Goal: Task Accomplishment & Management: Manage account settings

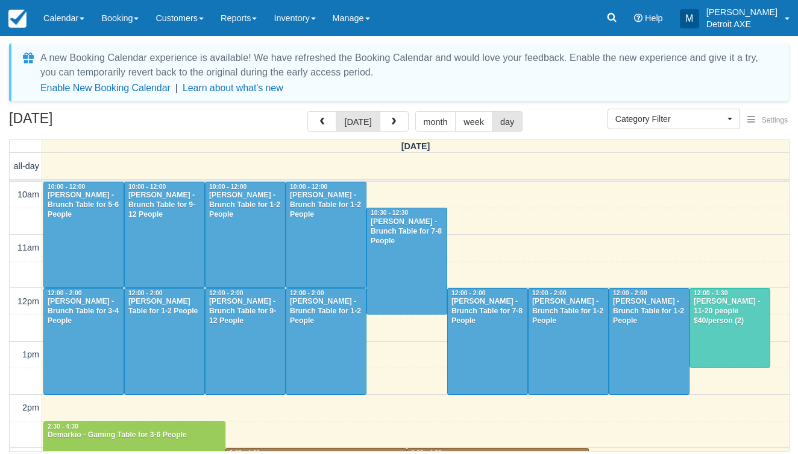
select select
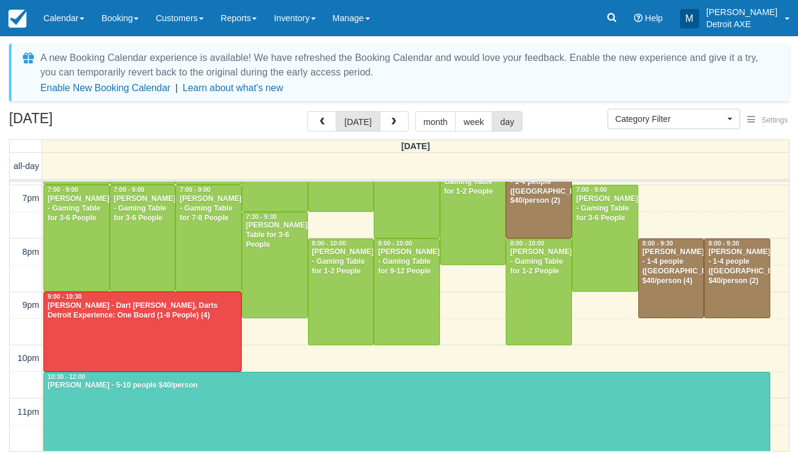
scroll to position [476, 0]
click at [401, 106] on div "A new Booking Calendar experience is available! We have refreshed the Booking C…" at bounding box center [399, 248] width 780 height 411
click at [399, 117] on button "button" at bounding box center [394, 121] width 29 height 21
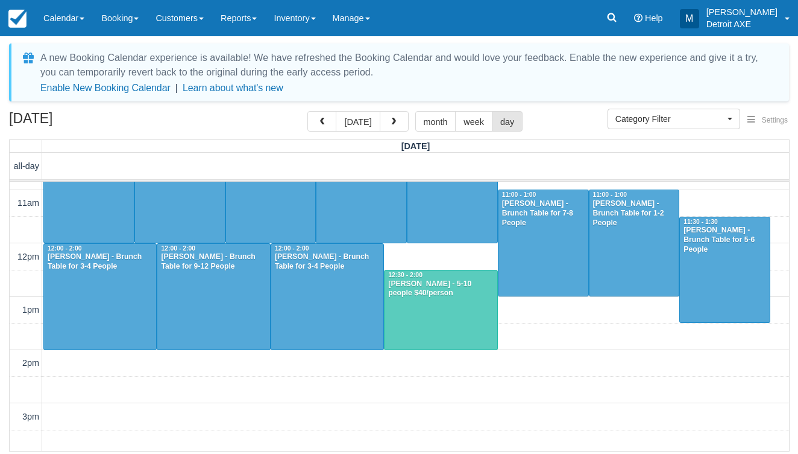
scroll to position [41, 0]
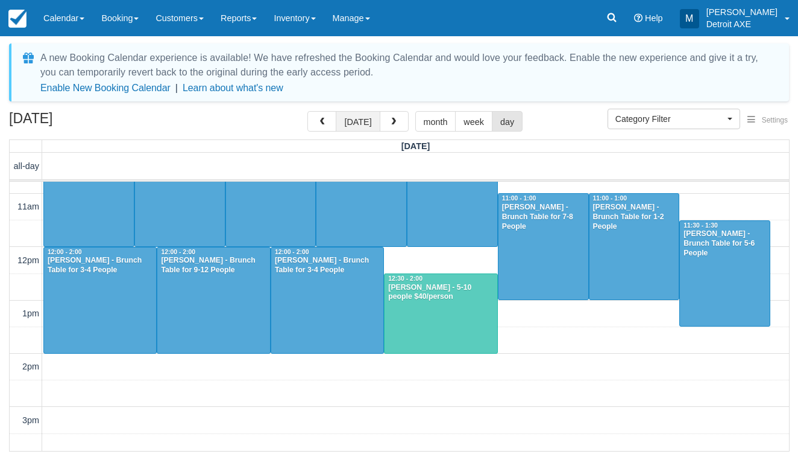
click at [364, 115] on button "today" at bounding box center [358, 121] width 44 height 21
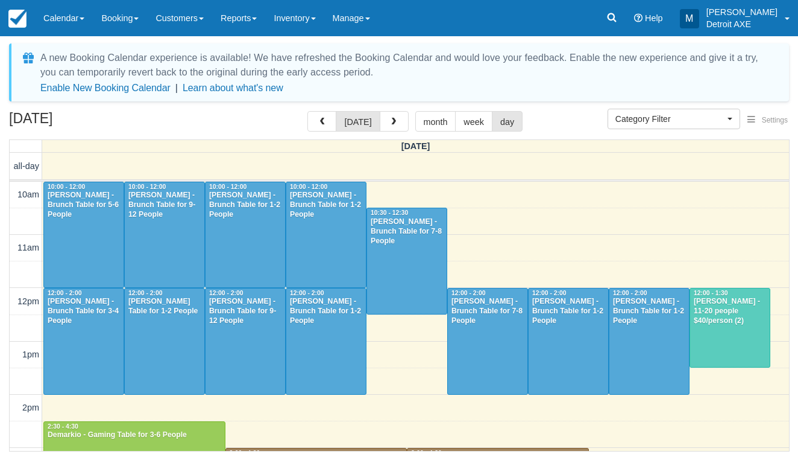
scroll to position [449, 0]
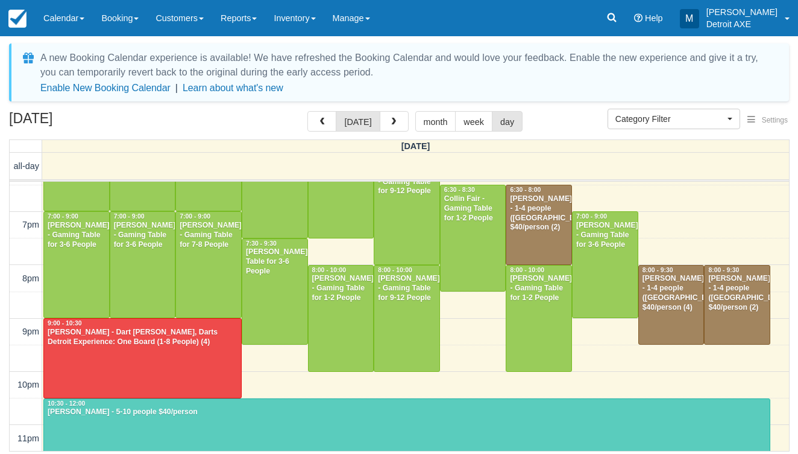
click at [681, 309] on div at bounding box center [671, 304] width 65 height 79
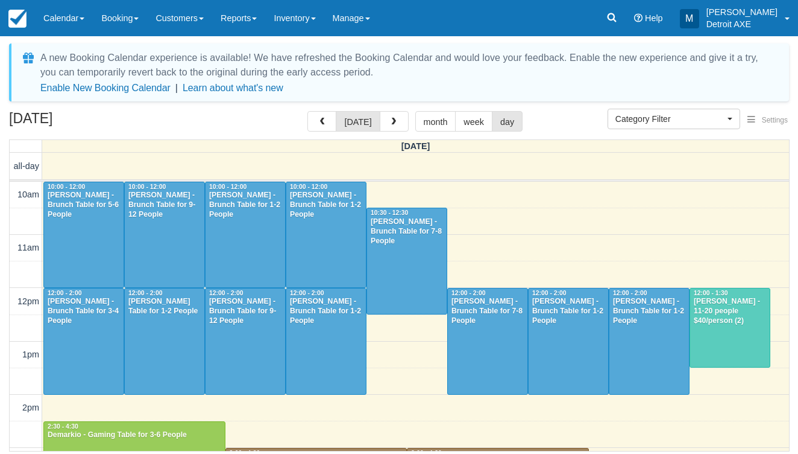
select select
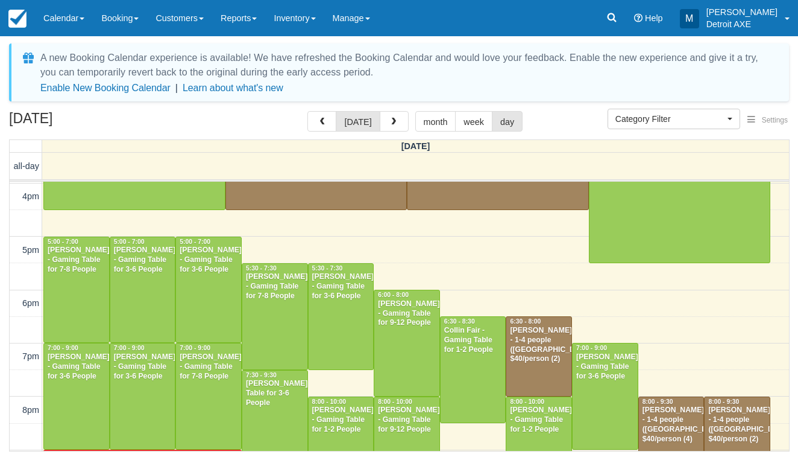
scroll to position [334, 0]
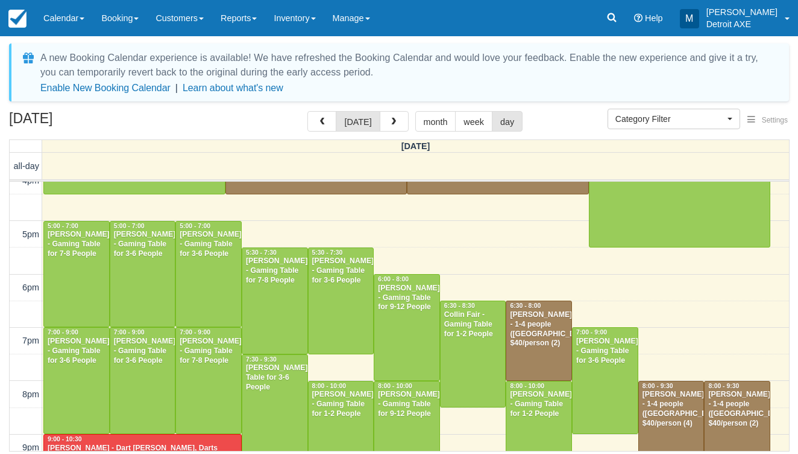
click at [737, 393] on div "Shaun Bokhari - 1-4 people (Shared Arena) $40/person (2)" at bounding box center [737, 409] width 59 height 39
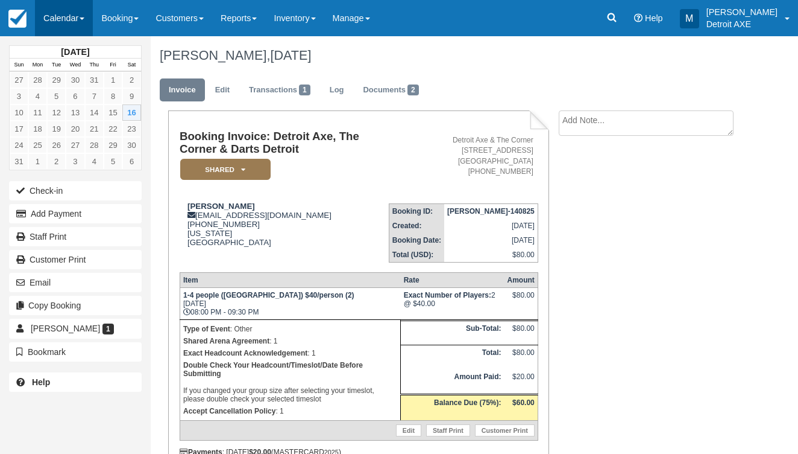
click at [60, 29] on link "Calendar" at bounding box center [64, 18] width 58 height 36
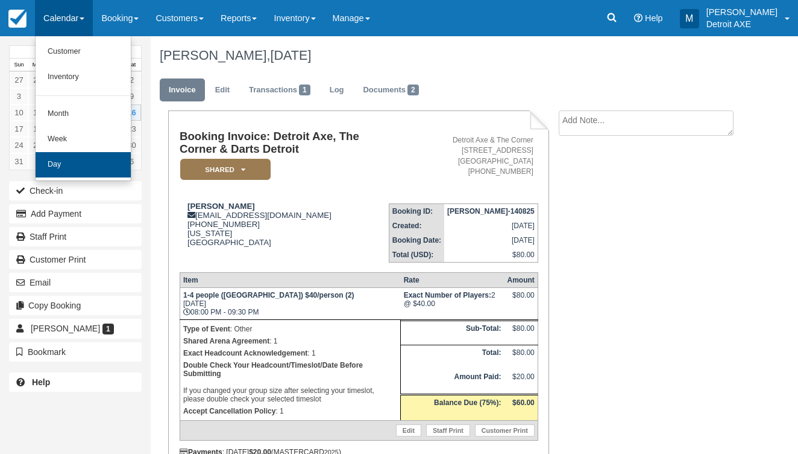
click at [94, 158] on link "Day" at bounding box center [83, 164] width 95 height 25
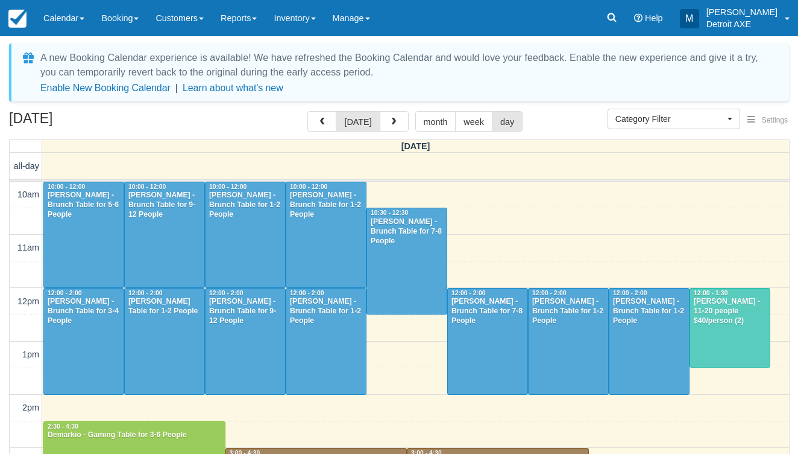
select select
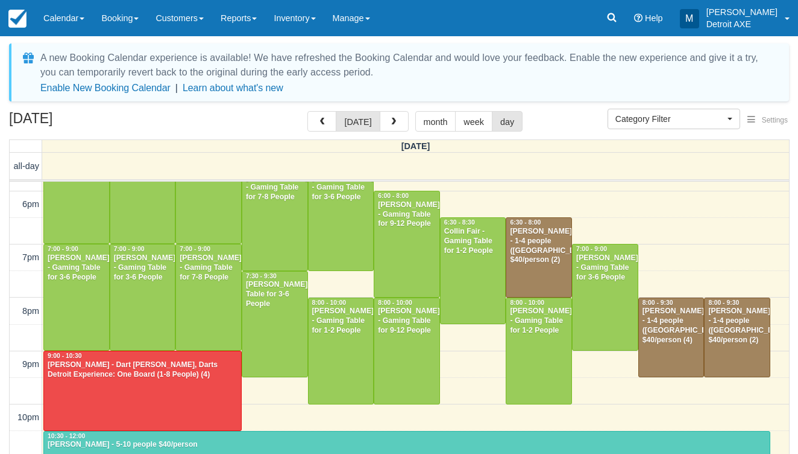
scroll to position [417, 0]
click at [142, 368] on div "Omar Hakim - Dart Thrower, Darts Detroit Experience: One Board (1-8 People) (4)" at bounding box center [142, 369] width 191 height 19
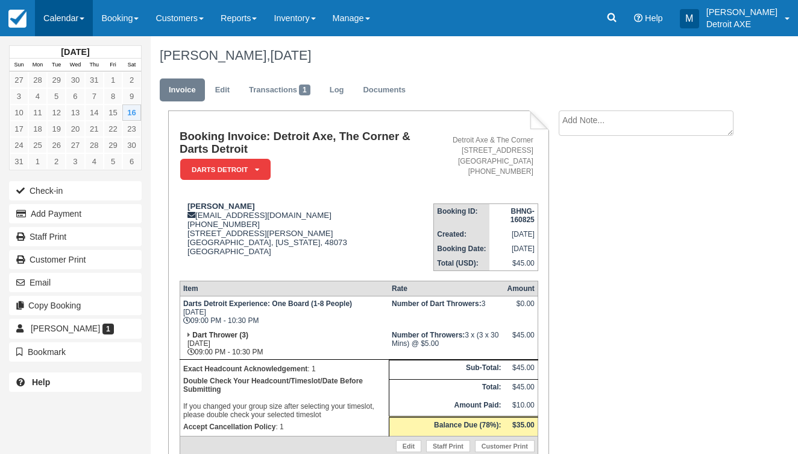
click at [75, 25] on link "Calendar" at bounding box center [64, 18] width 58 height 36
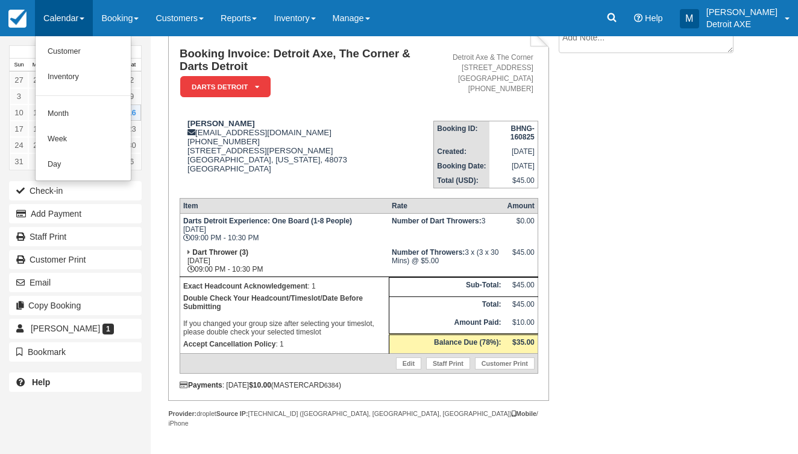
scroll to position [83, 0]
click at [94, 160] on link "Day" at bounding box center [83, 164] width 95 height 25
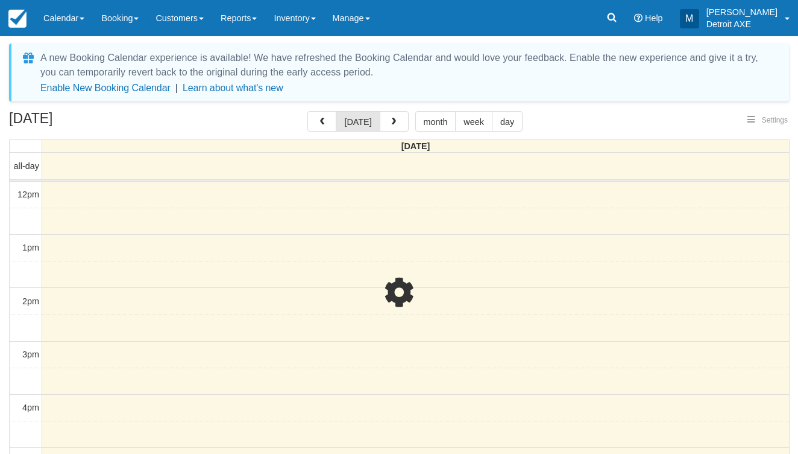
select select
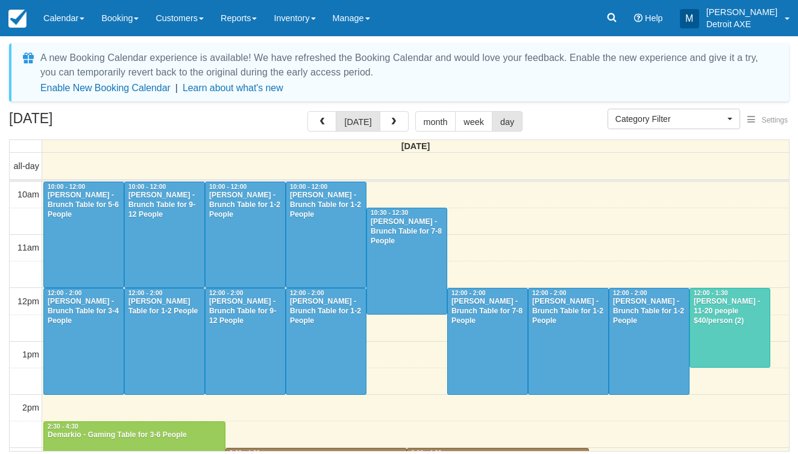
scroll to position [277, 0]
